Goal: Book appointment/travel/reservation

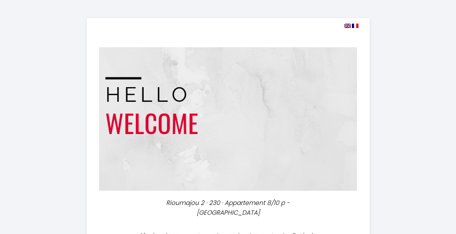
select select
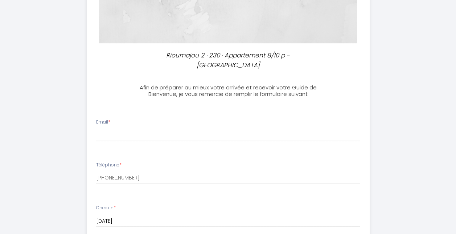
scroll to position [148, 0]
click at [131, 132] on input "Email *" at bounding box center [228, 134] width 264 height 13
type input "[EMAIL_ADDRESS][PERSON_NAME][DOMAIN_NAME]"
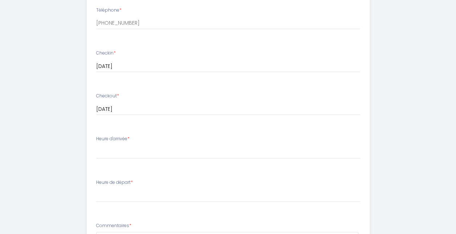
scroll to position [302, 0]
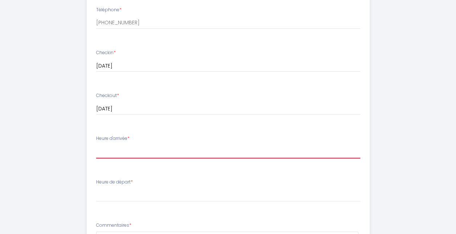
click at [130, 153] on select "17:00 17:30 18:00 18:30 19:00 19:30 20:00 20:30 21:00 21:30 22:00 22:30 23:00 2…" at bounding box center [228, 151] width 264 height 14
select select "17:00"
click at [96, 144] on select "17:00 17:30 18:00 18:30 19:00 19:30 20:00 20:30 21:00 21:30 22:00 22:30 23:00 2…" at bounding box center [228, 151] width 264 height 14
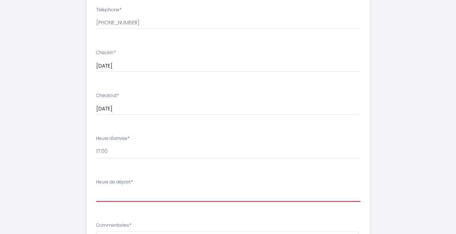
click at [117, 196] on select "00:00 00:30 01:00 01:30 02:00 02:30 03:00 03:30 04:00 04:30 05:00 05:30 06:00 0…" at bounding box center [228, 194] width 264 height 14
select select "10:00"
click at [96, 187] on select "00:00 00:30 01:00 01:30 02:00 02:30 03:00 03:30 04:00 04:30 05:00 05:30 06:00 0…" at bounding box center [228, 194] width 264 height 14
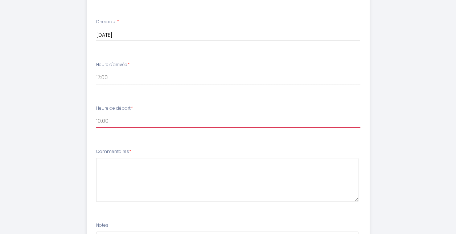
scroll to position [376, 0]
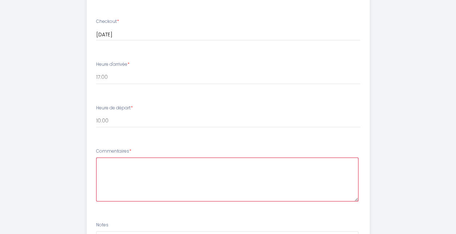
click at [110, 166] on textarea at bounding box center [227, 179] width 262 height 44
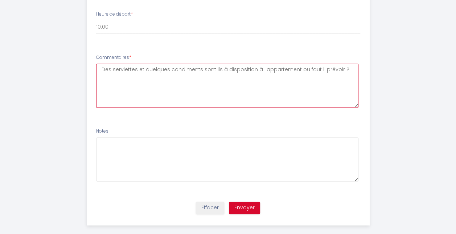
scroll to position [470, 0]
type textarea "Des serviettes et quelques condiments sont ils à disposition à l'appartement ou…"
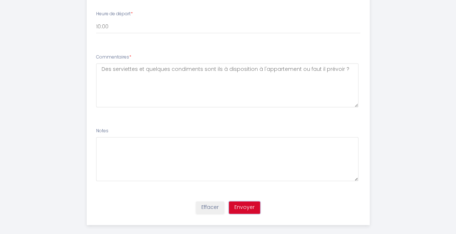
click at [250, 207] on button "Envoyer" at bounding box center [244, 207] width 31 height 12
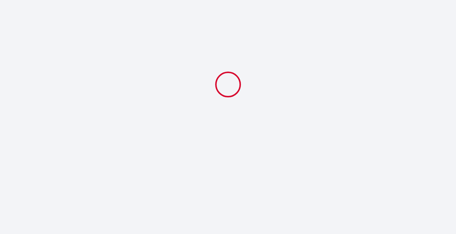
scroll to position [0, 0]
select select "10:00"
